Goal: Transaction & Acquisition: Purchase product/service

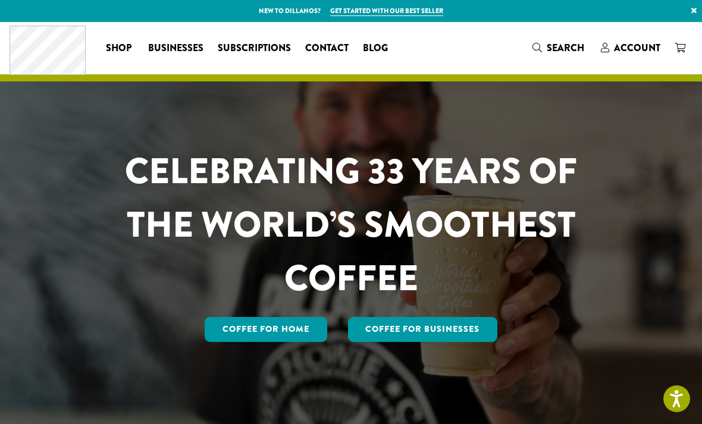
click at [632, 43] on span "Account" at bounding box center [637, 48] width 46 height 14
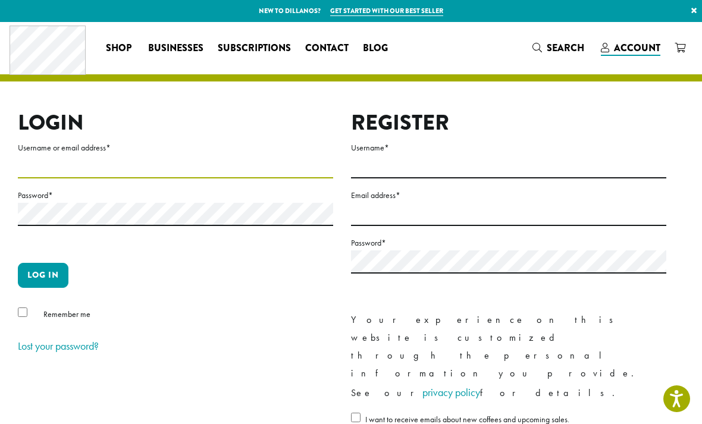
click at [145, 165] on input "Username or email address *" at bounding box center [175, 166] width 315 height 23
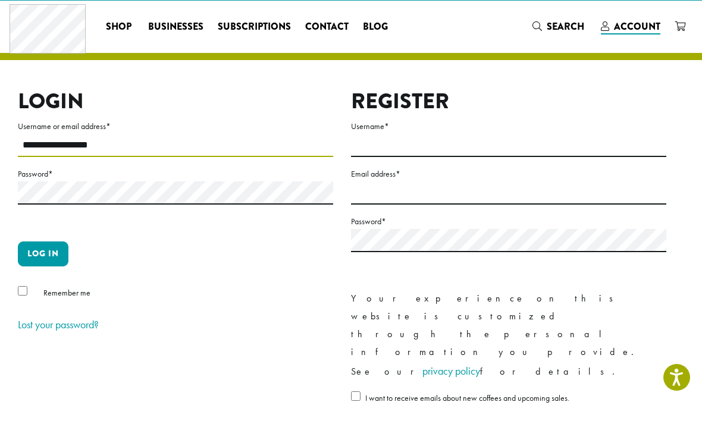
type input "**********"
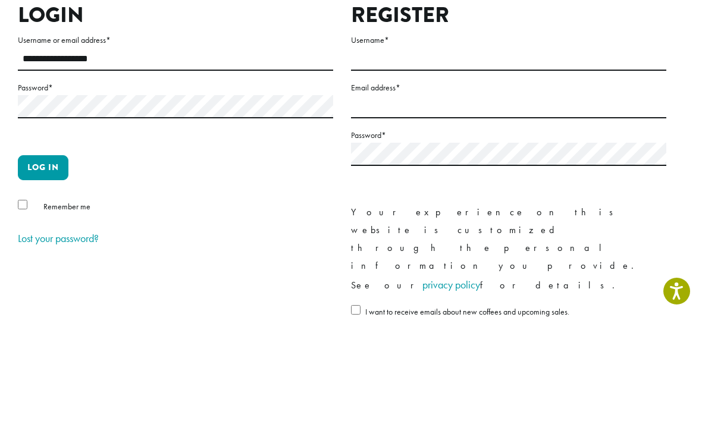
click at [40, 263] on button "Log in" at bounding box center [43, 275] width 51 height 25
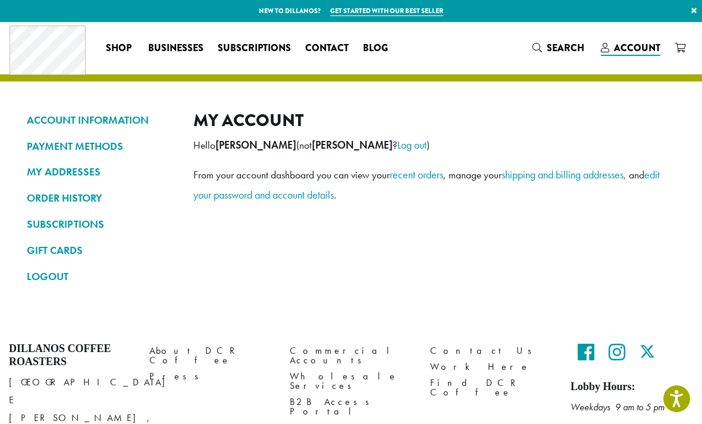
click at [90, 199] on link "ORDER HISTORY" at bounding box center [101, 198] width 149 height 20
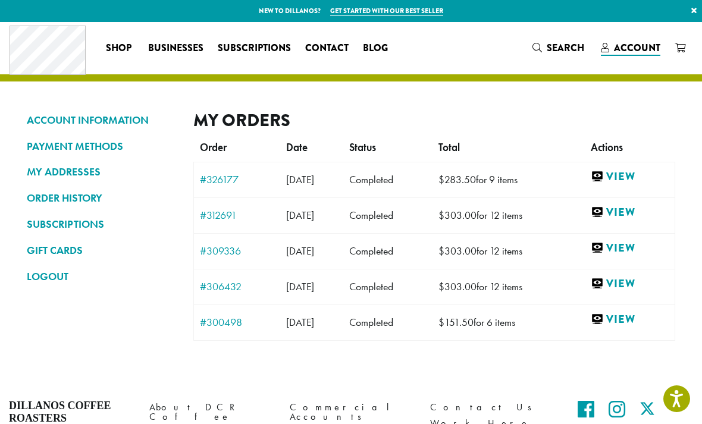
click at [635, 176] on link "View" at bounding box center [630, 177] width 78 height 15
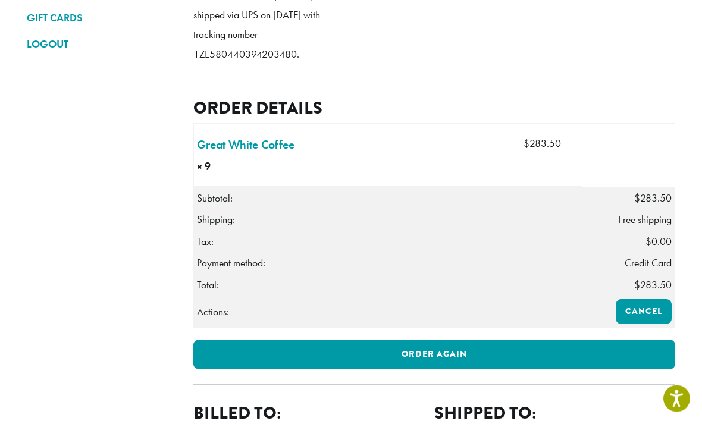
scroll to position [233, 0]
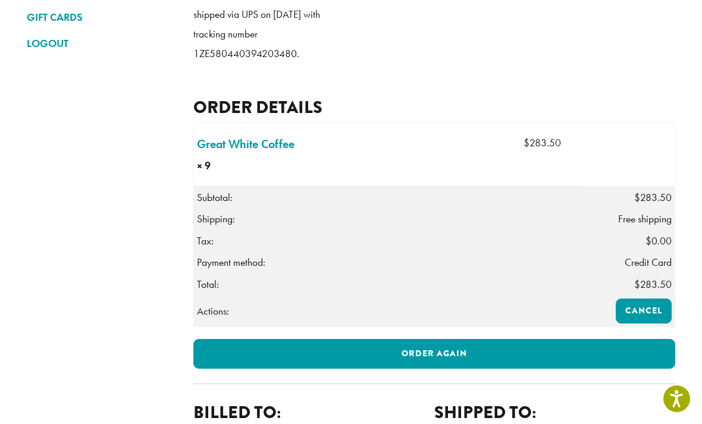
click at [507, 369] on link "Order again" at bounding box center [434, 354] width 482 height 30
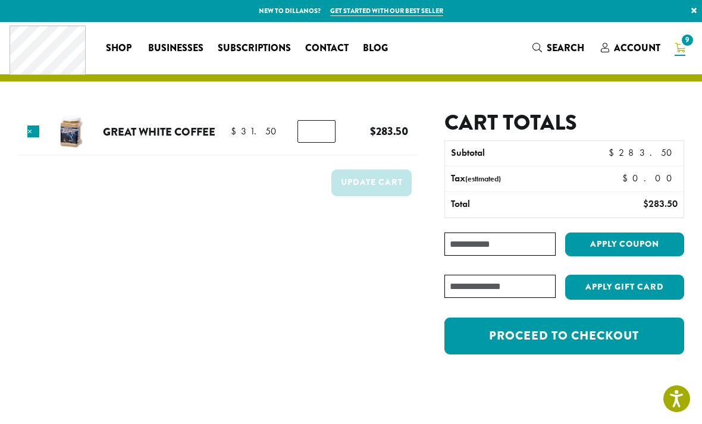
click at [630, 336] on link "Proceed to checkout" at bounding box center [565, 336] width 240 height 37
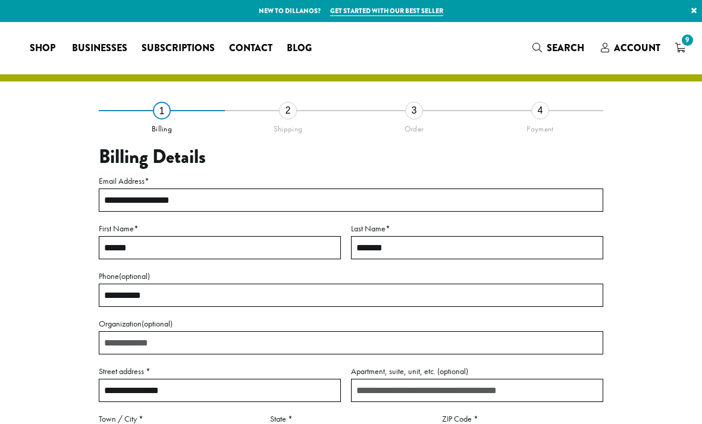
select select "**"
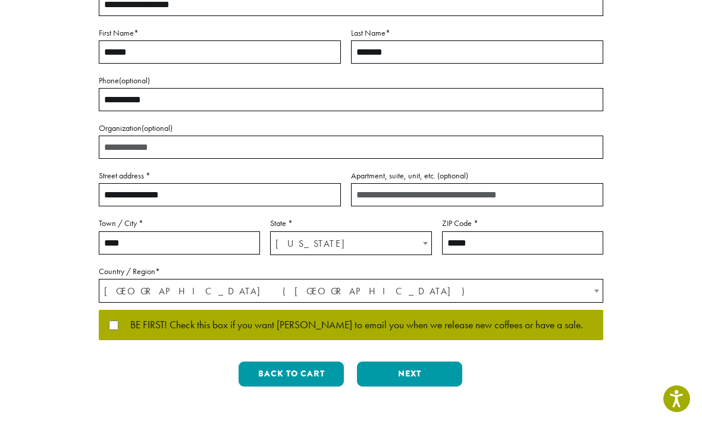
scroll to position [213, 0]
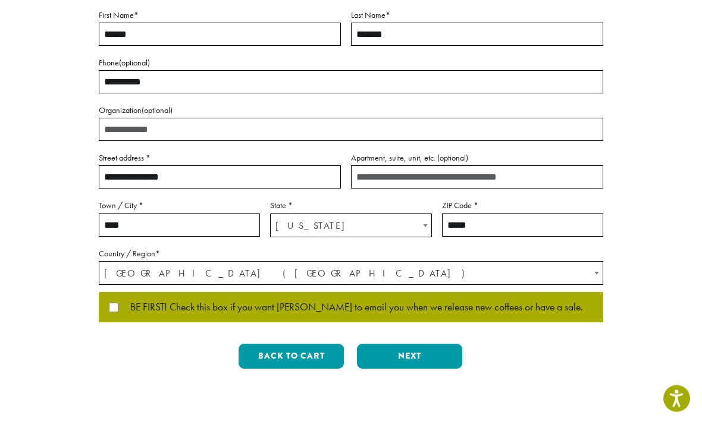
click at [429, 354] on button "Next" at bounding box center [409, 357] width 105 height 25
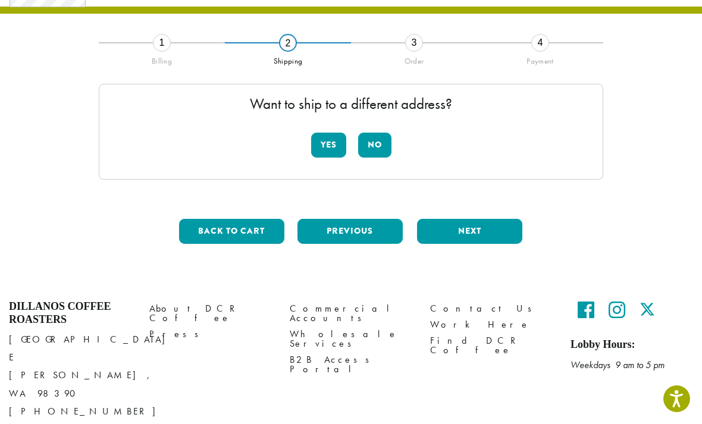
scroll to position [49, 0]
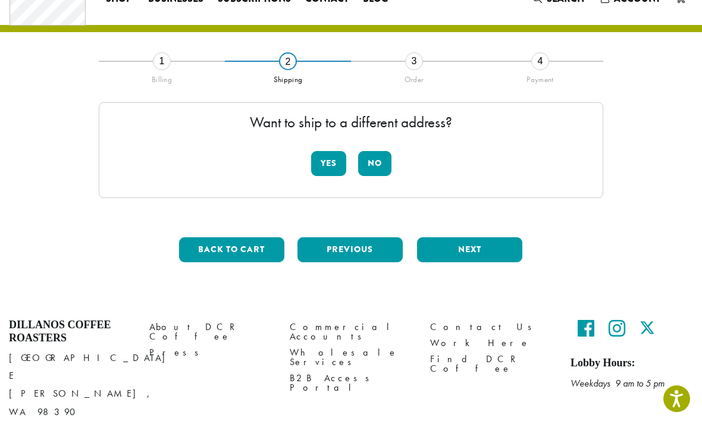
click at [325, 153] on button "Yes" at bounding box center [328, 163] width 35 height 25
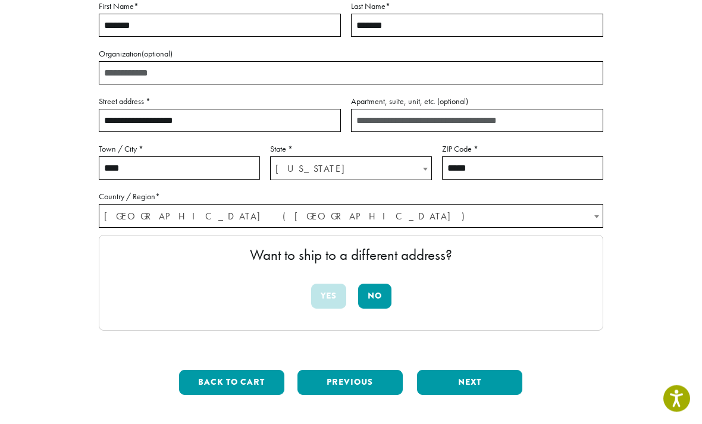
scroll to position [181, 0]
click at [376, 290] on button "No" at bounding box center [374, 296] width 33 height 25
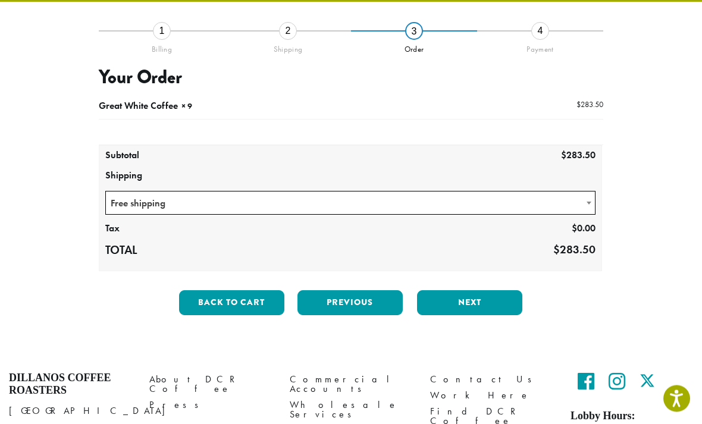
scroll to position [80, 0]
click at [473, 299] on button "Next" at bounding box center [469, 302] width 105 height 25
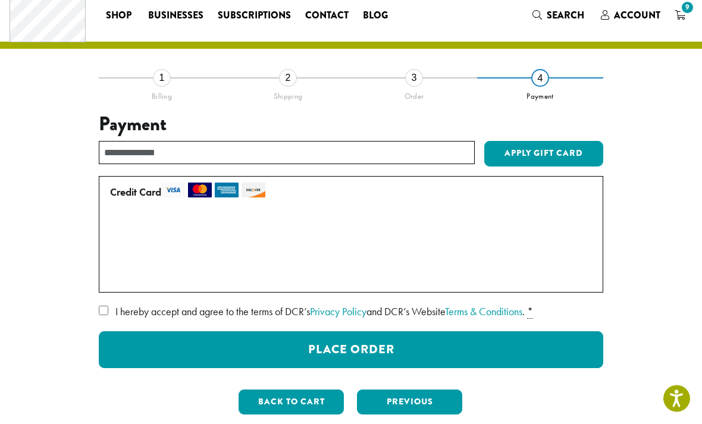
scroll to position [36, 0]
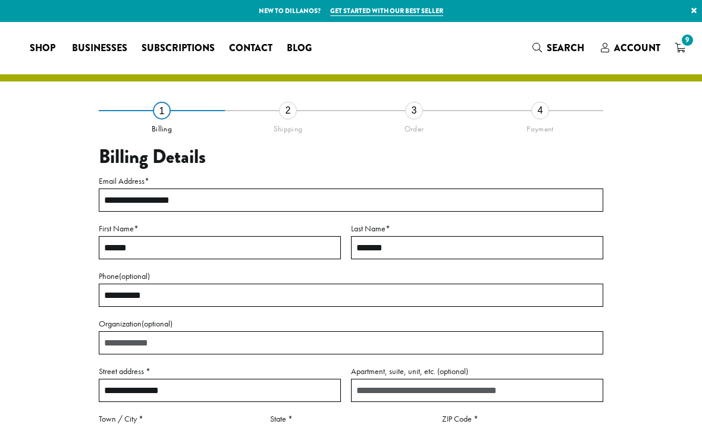
select select "**"
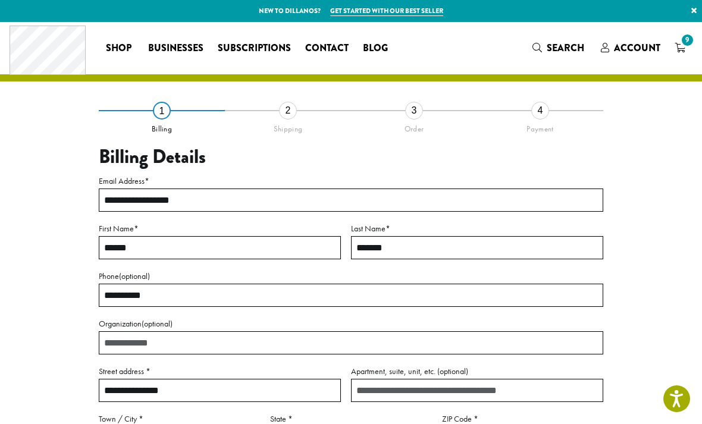
click at [633, 43] on span "Account" at bounding box center [637, 48] width 46 height 14
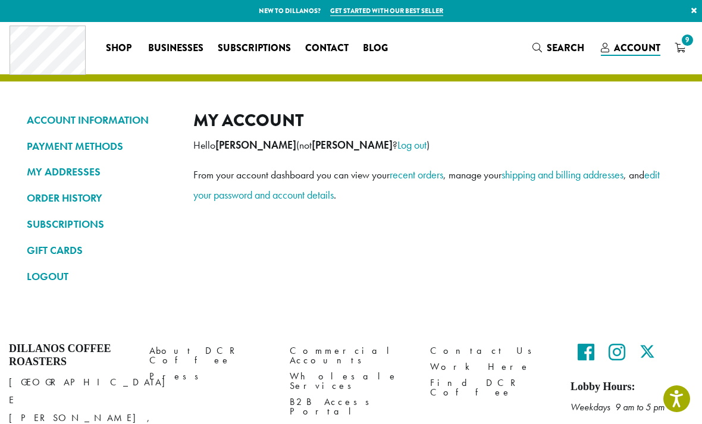
click at [89, 196] on link "ORDER HISTORY" at bounding box center [101, 198] width 149 height 20
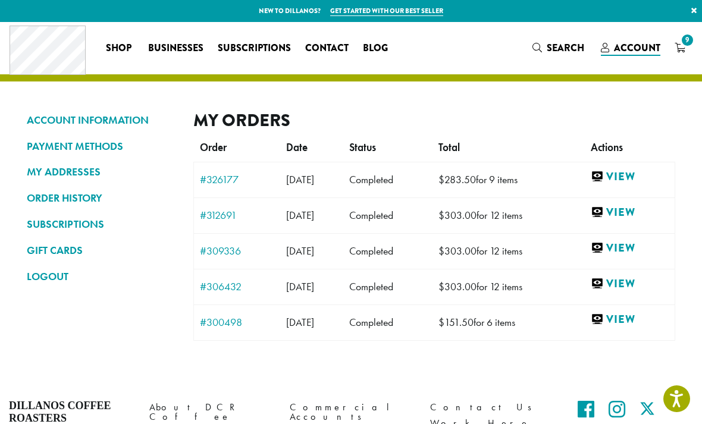
click at [75, 195] on link "ORDER HISTORY" at bounding box center [101, 198] width 149 height 20
click at [682, 43] on span "9" at bounding box center [688, 40] width 16 height 16
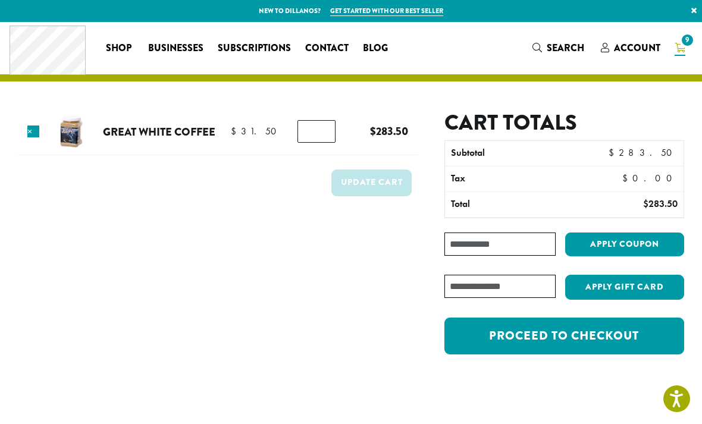
click at [614, 332] on link "Proceed to checkout" at bounding box center [565, 336] width 240 height 37
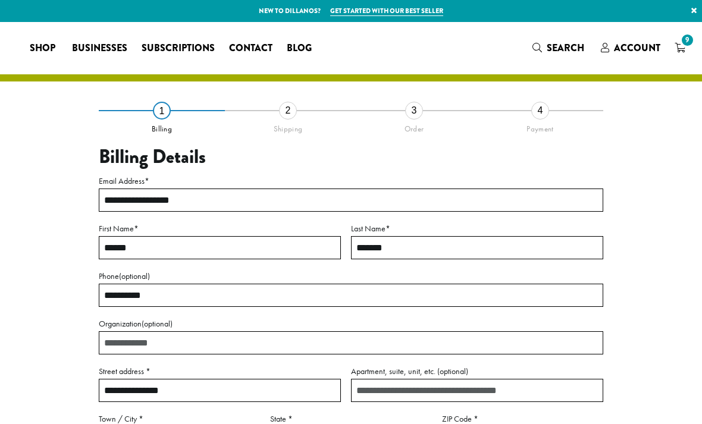
select select "**"
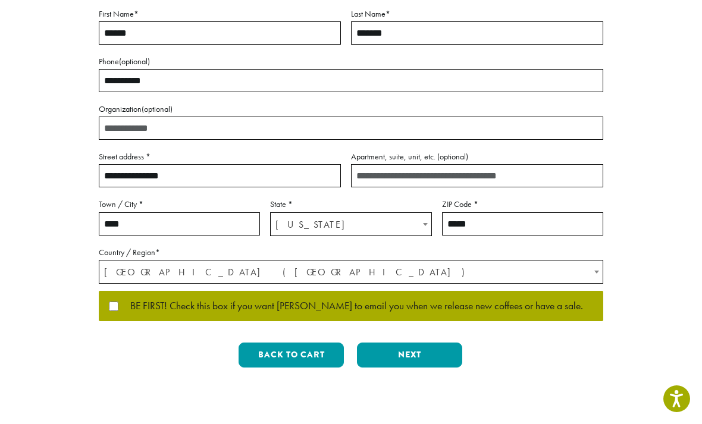
click at [426, 352] on button "Next" at bounding box center [409, 355] width 105 height 25
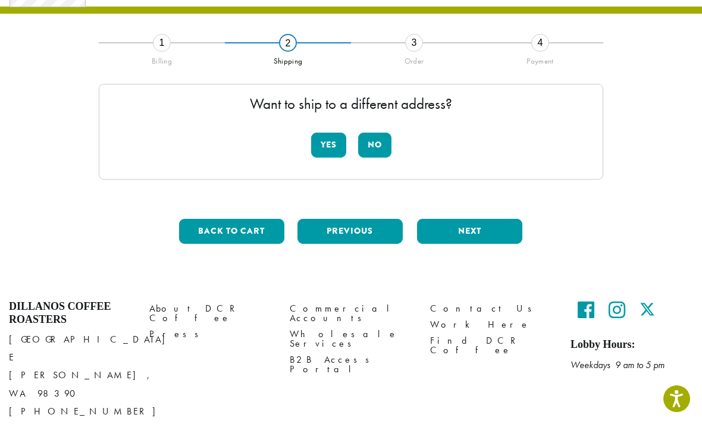
scroll to position [49, 0]
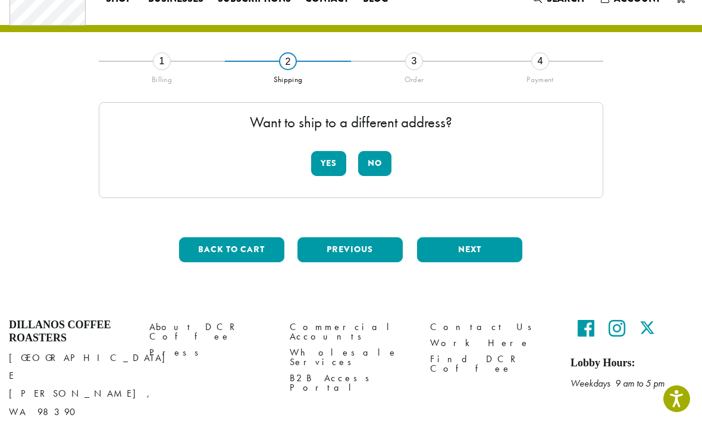
click at [374, 161] on button "No" at bounding box center [374, 163] width 33 height 25
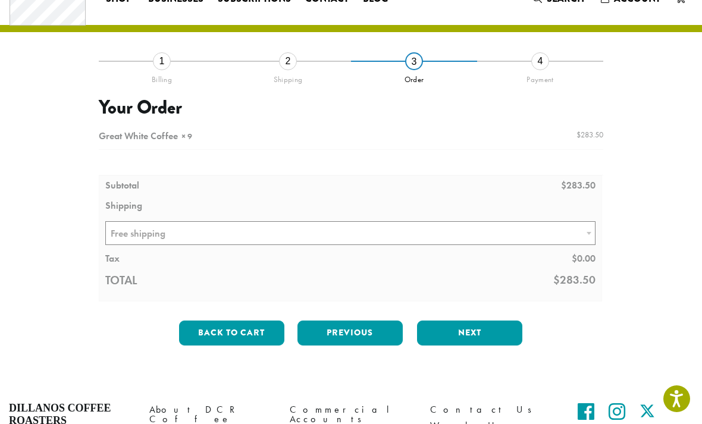
click at [288, 60] on div "2" at bounding box center [288, 61] width 18 height 18
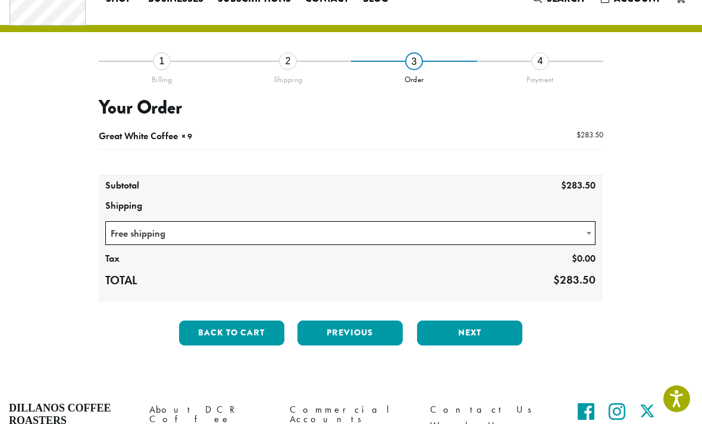
click at [346, 332] on button "Previous" at bounding box center [350, 333] width 105 height 25
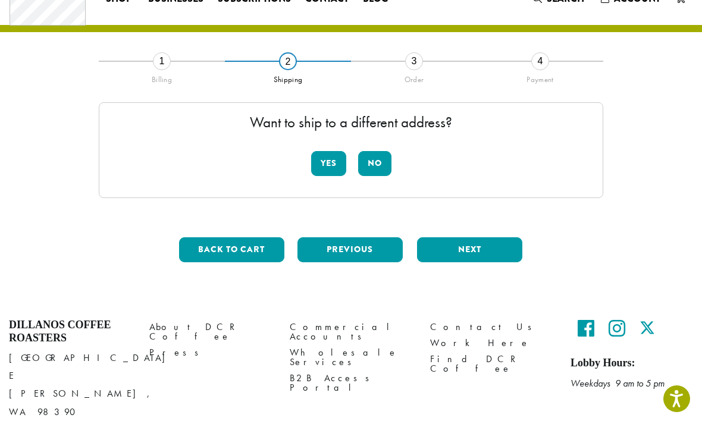
click at [324, 161] on button "Yes" at bounding box center [328, 163] width 35 height 25
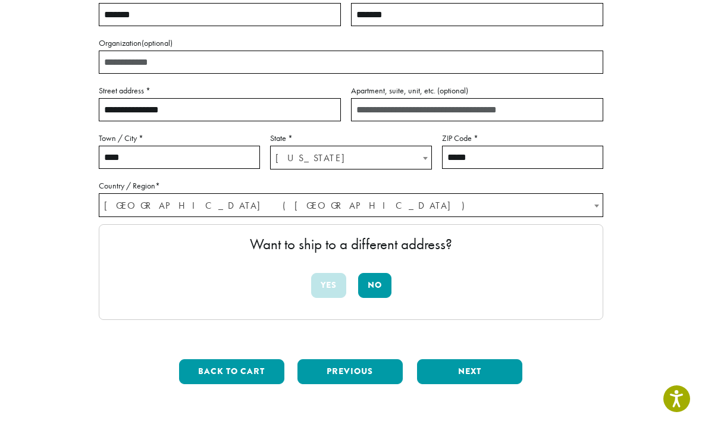
click at [377, 279] on button "No" at bounding box center [374, 285] width 33 height 25
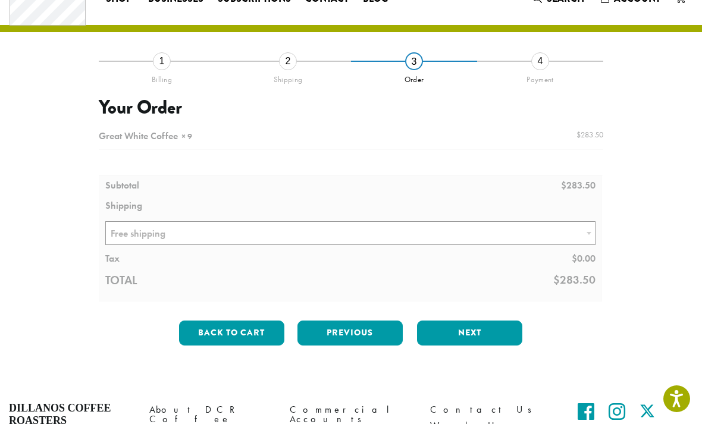
click at [493, 335] on button "Next" at bounding box center [469, 333] width 105 height 25
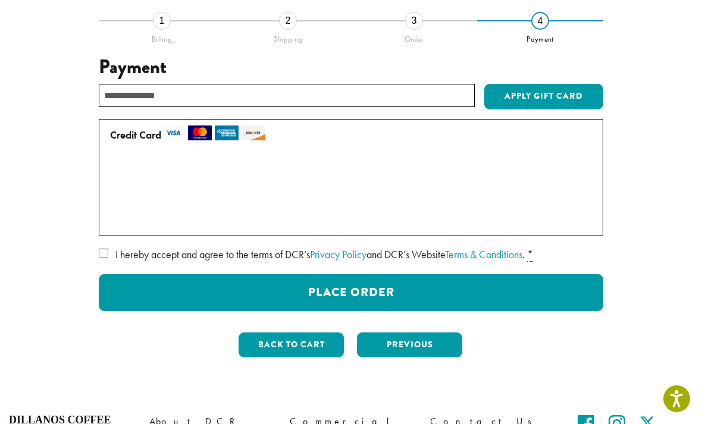
scroll to position [93, 0]
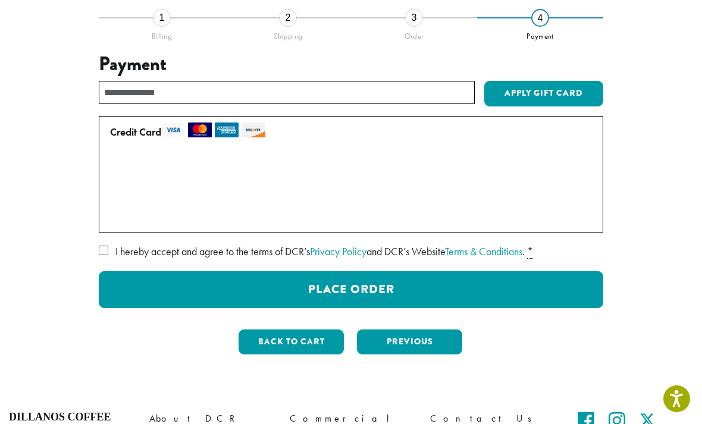
click at [577, 284] on button "Place Order" at bounding box center [351, 289] width 505 height 37
